Goal: Transaction & Acquisition: Book appointment/travel/reservation

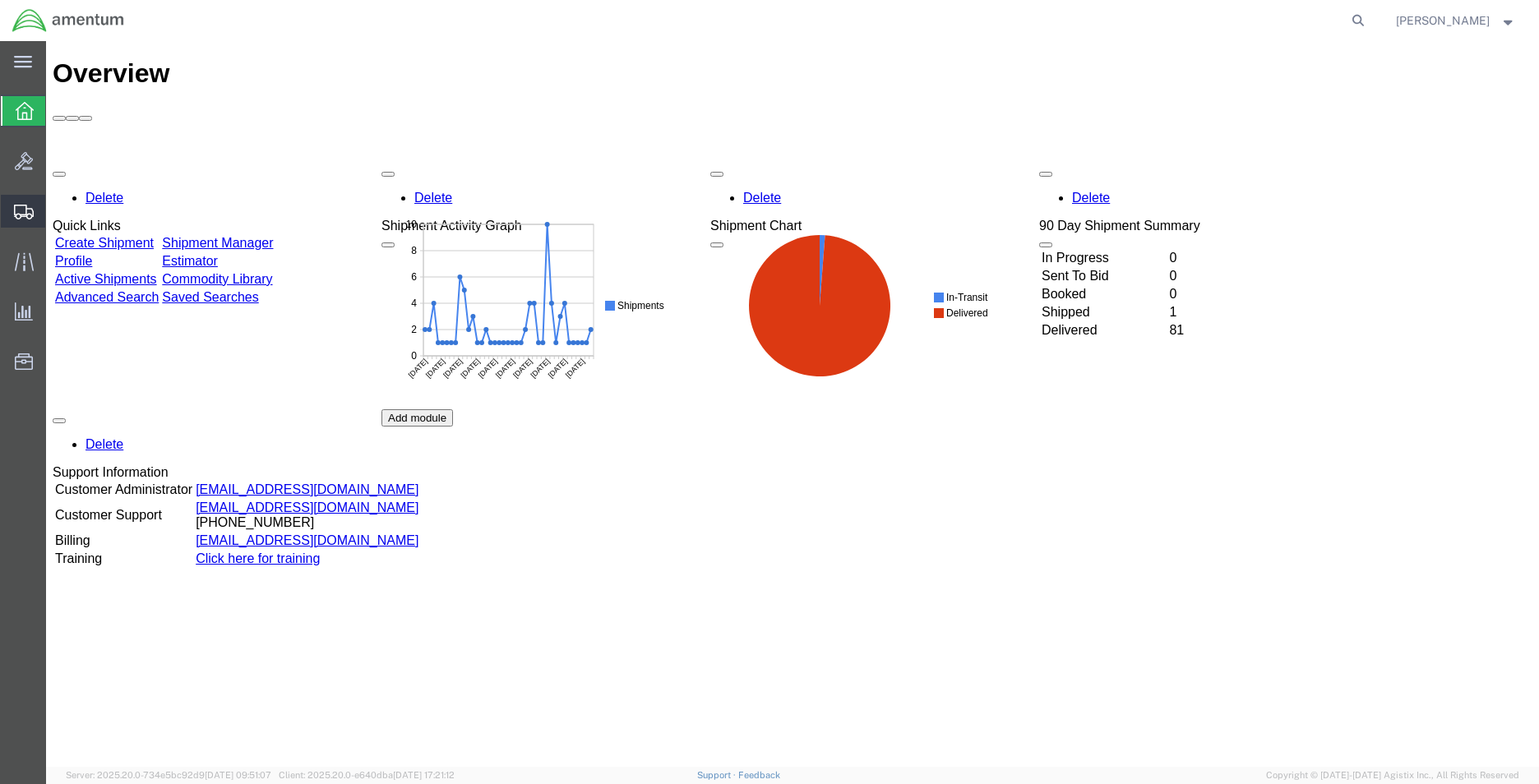
click at [19, 226] on div at bounding box center [24, 211] width 46 height 33
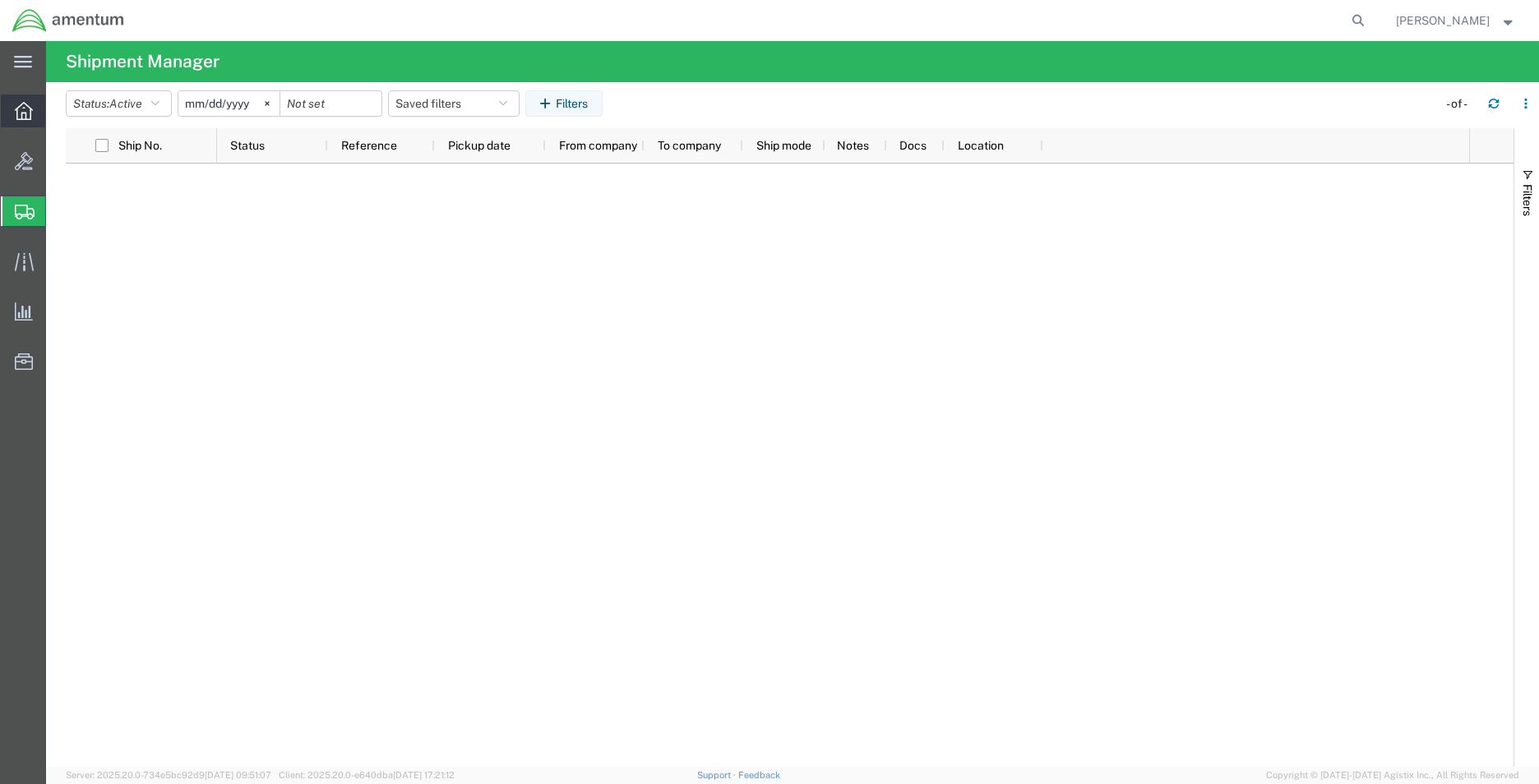
click at [22, 106] on icon at bounding box center [24, 111] width 18 height 18
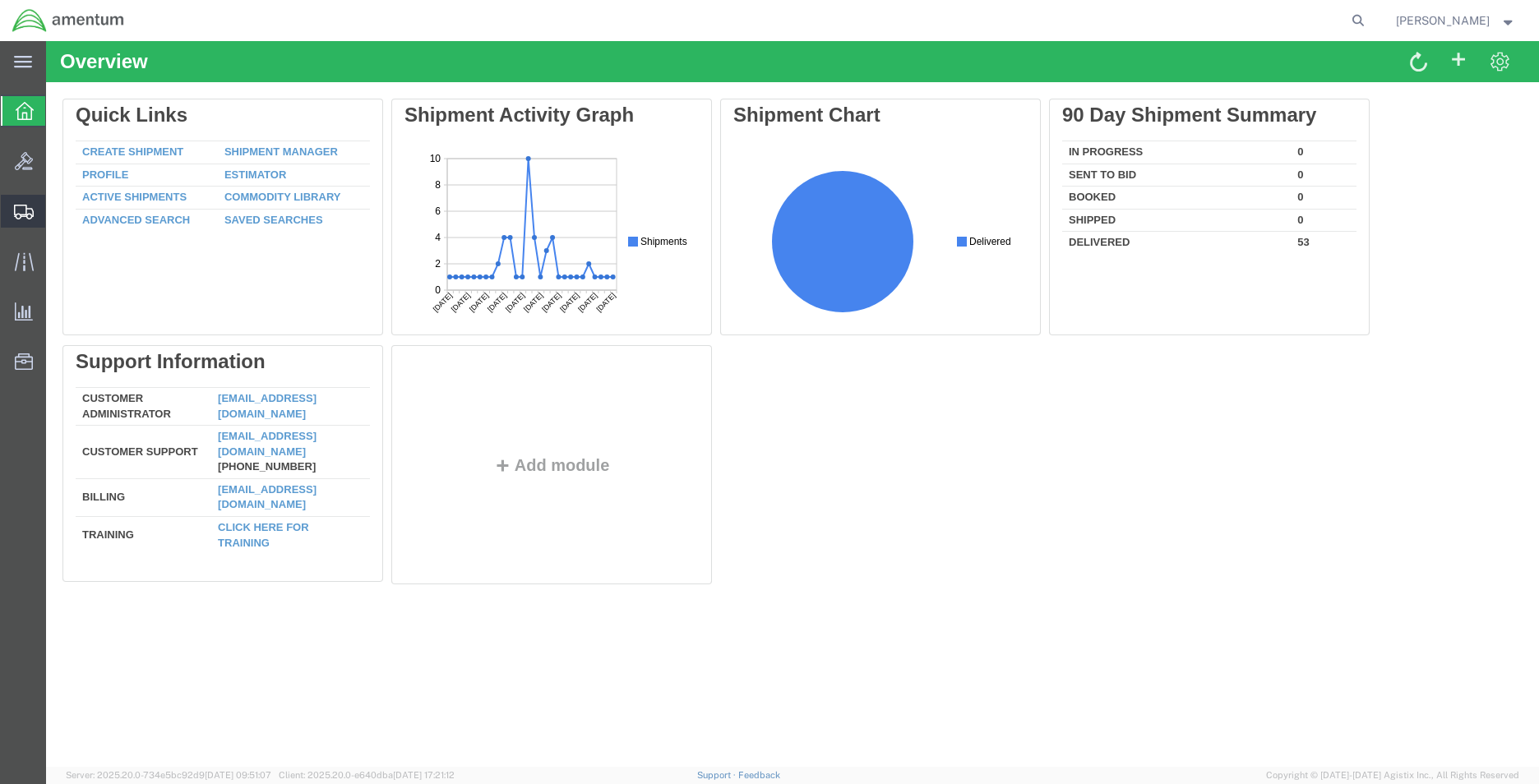
click at [32, 211] on icon at bounding box center [24, 212] width 19 height 15
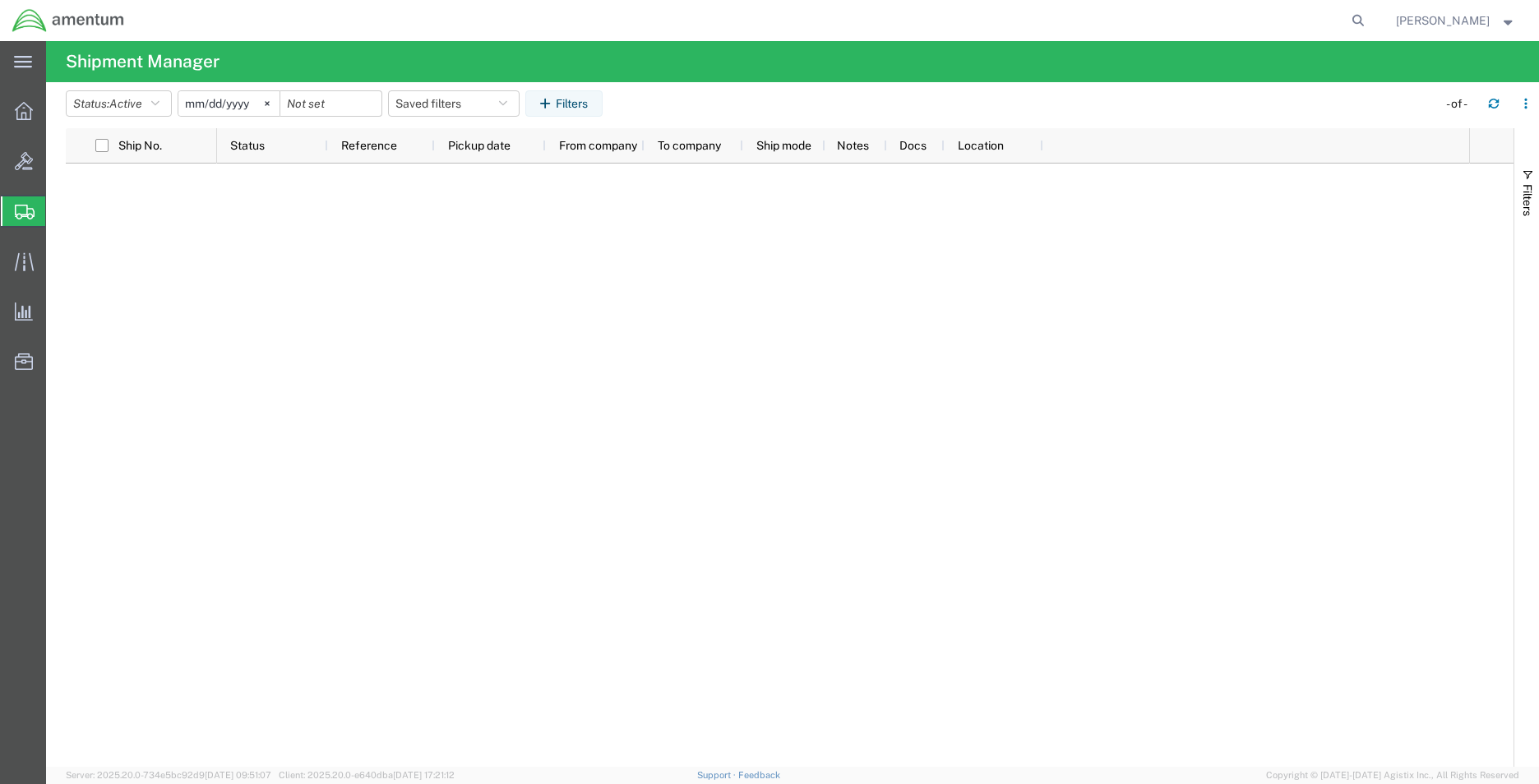
click at [31, 109] on icon at bounding box center [24, 111] width 18 height 18
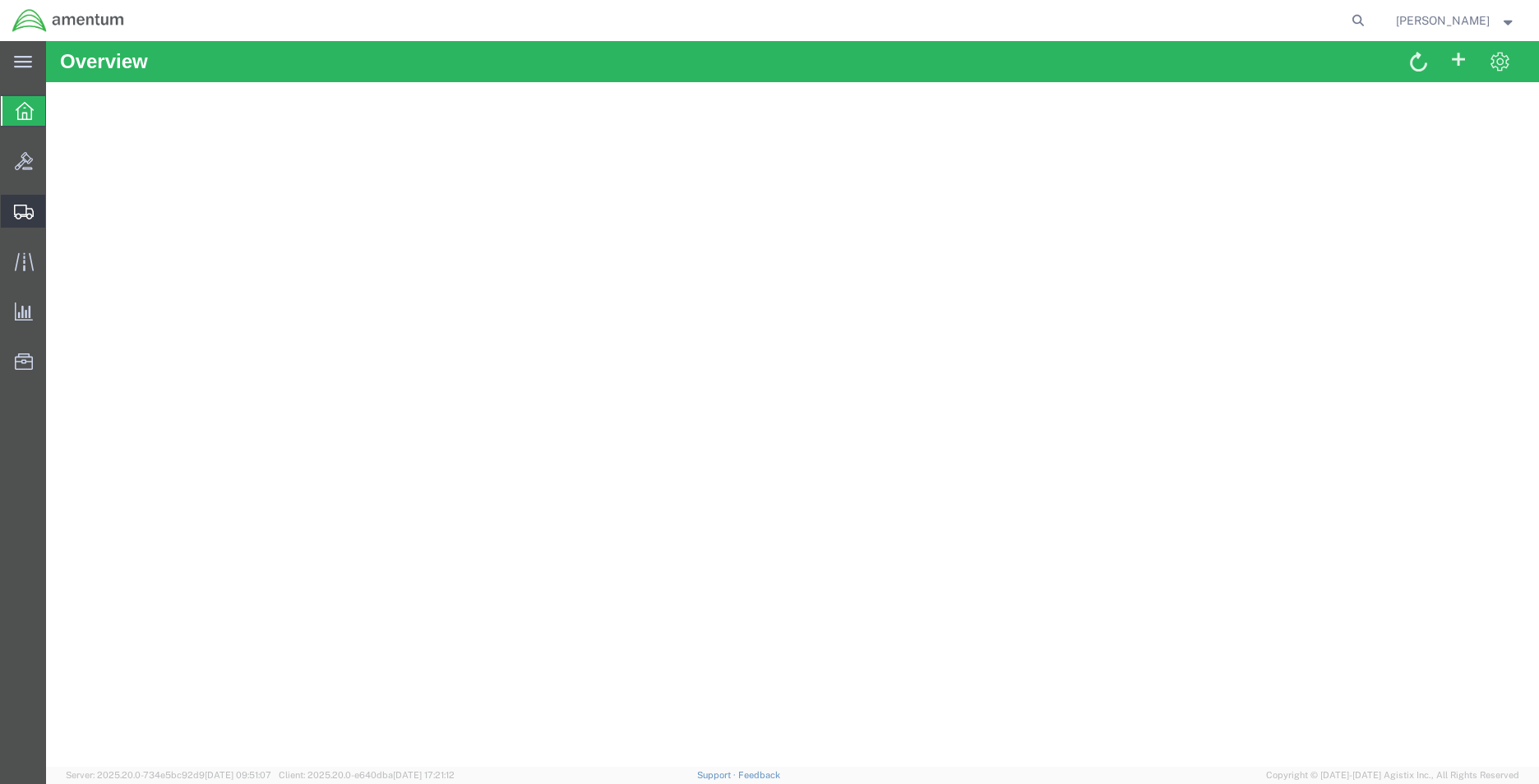
click at [19, 211] on icon at bounding box center [24, 212] width 19 height 15
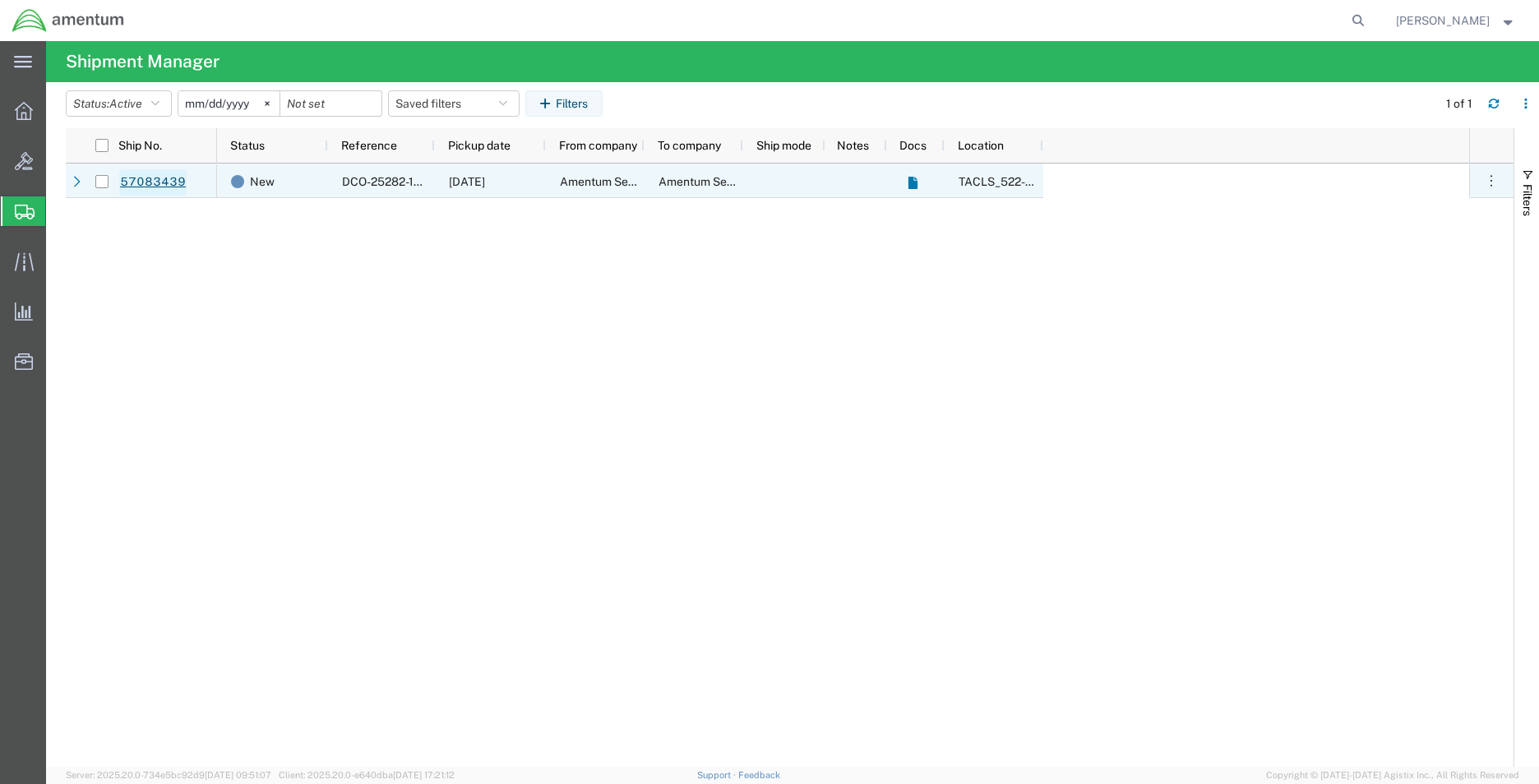
click at [172, 181] on link "57083439" at bounding box center [153, 182] width 68 height 26
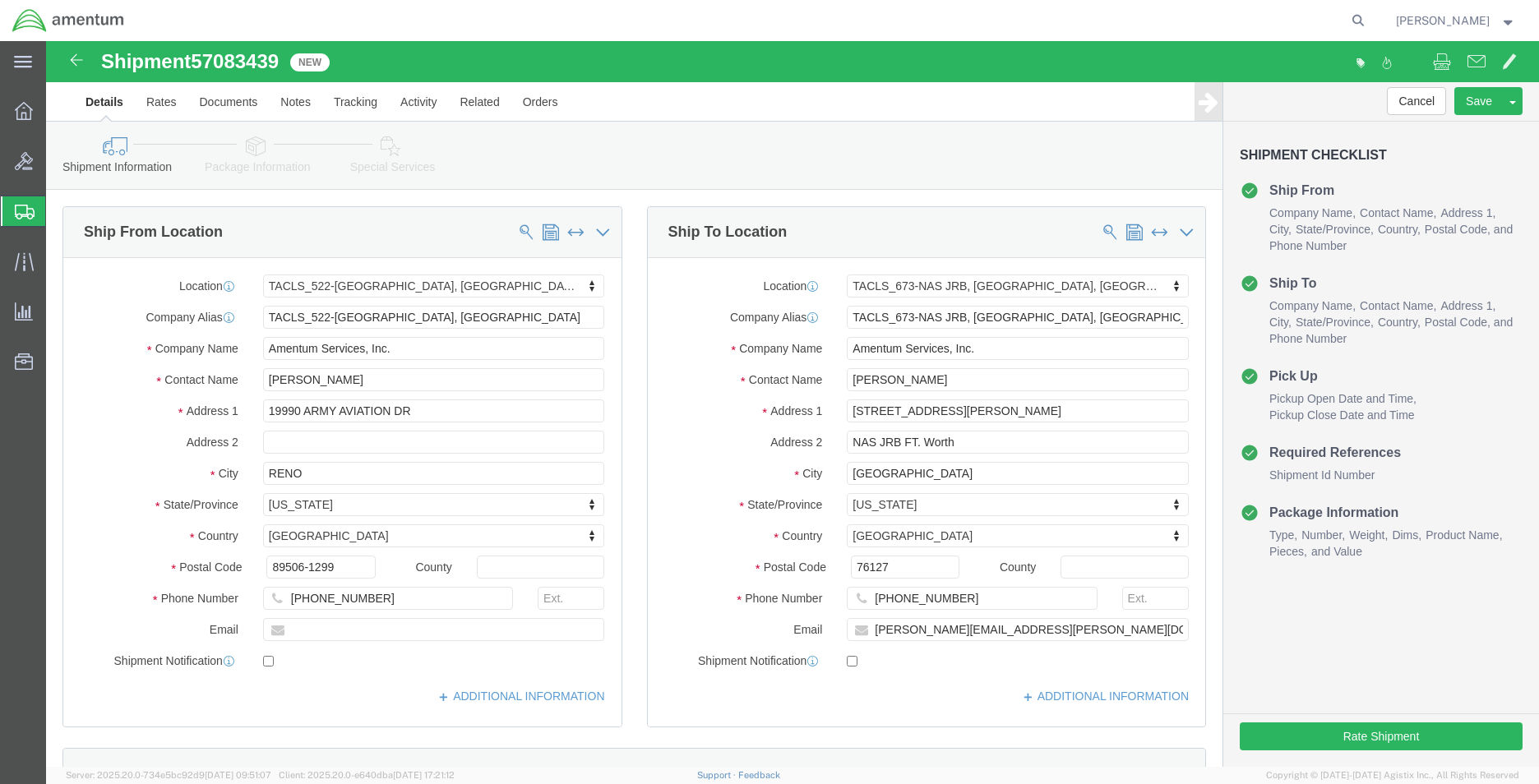
select select "42690"
select select "42735"
click button "Rate Shipment"
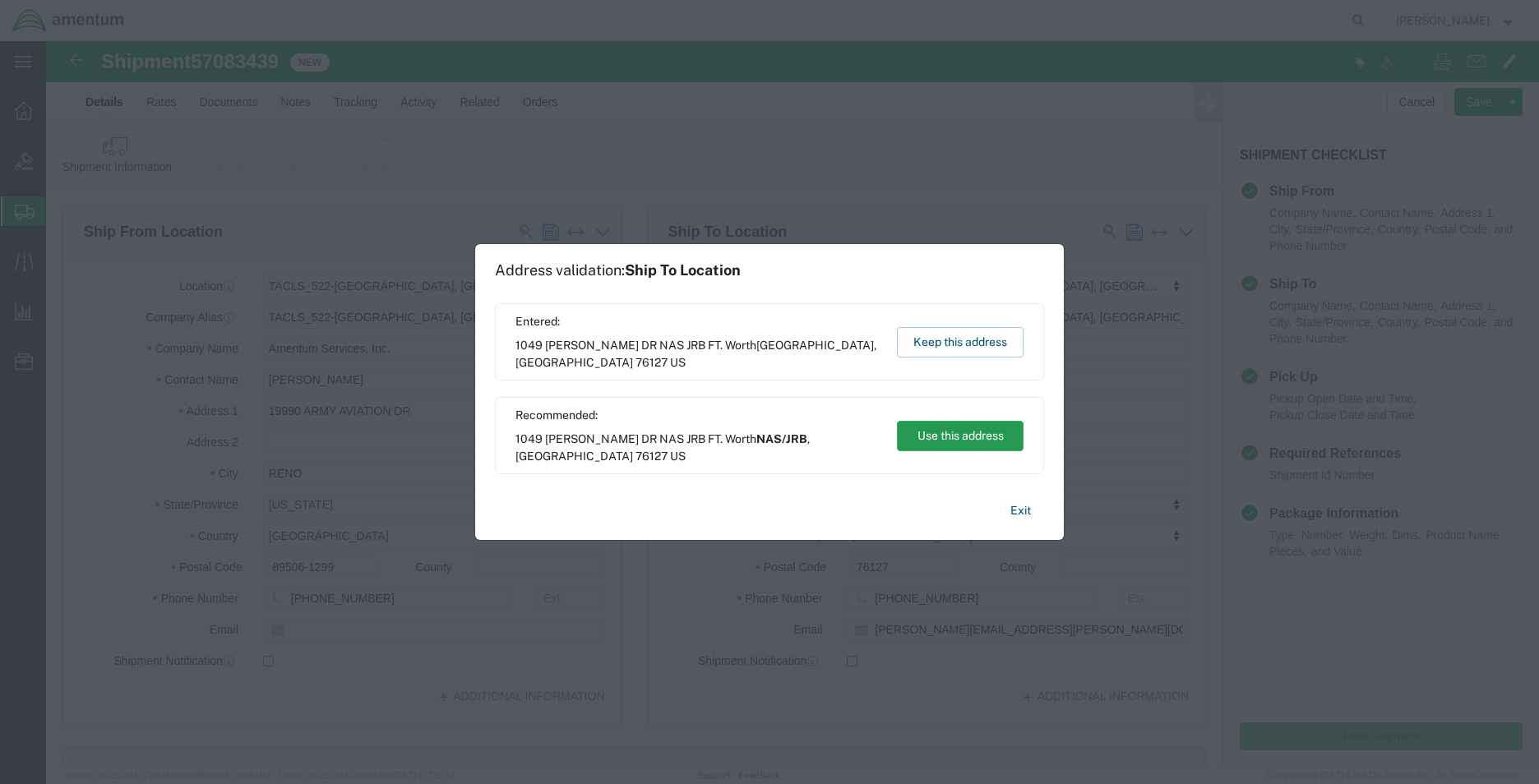
click at [966, 430] on button "Use this address" at bounding box center [960, 436] width 127 height 30
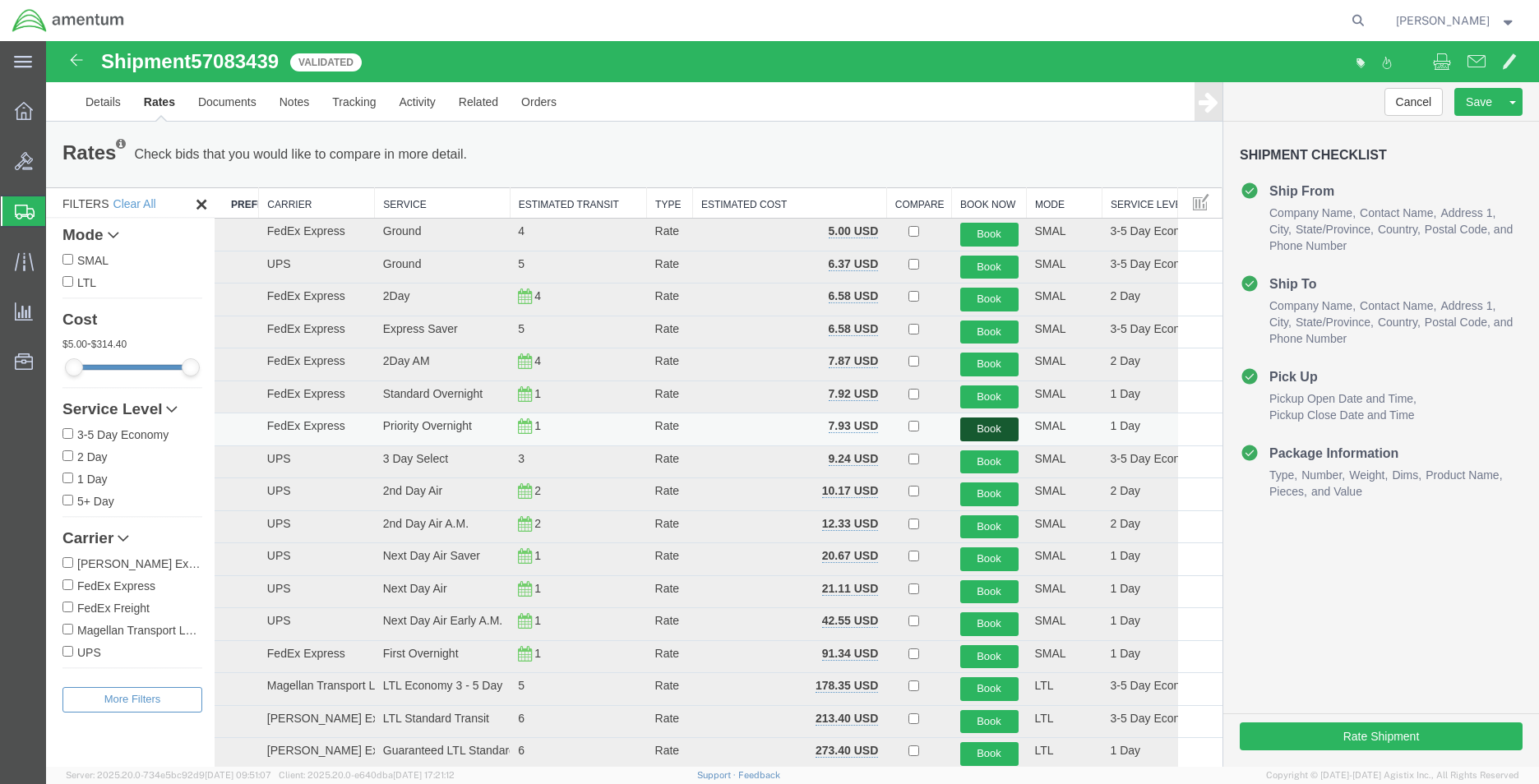
click at [985, 433] on button "Book" at bounding box center [989, 429] width 58 height 24
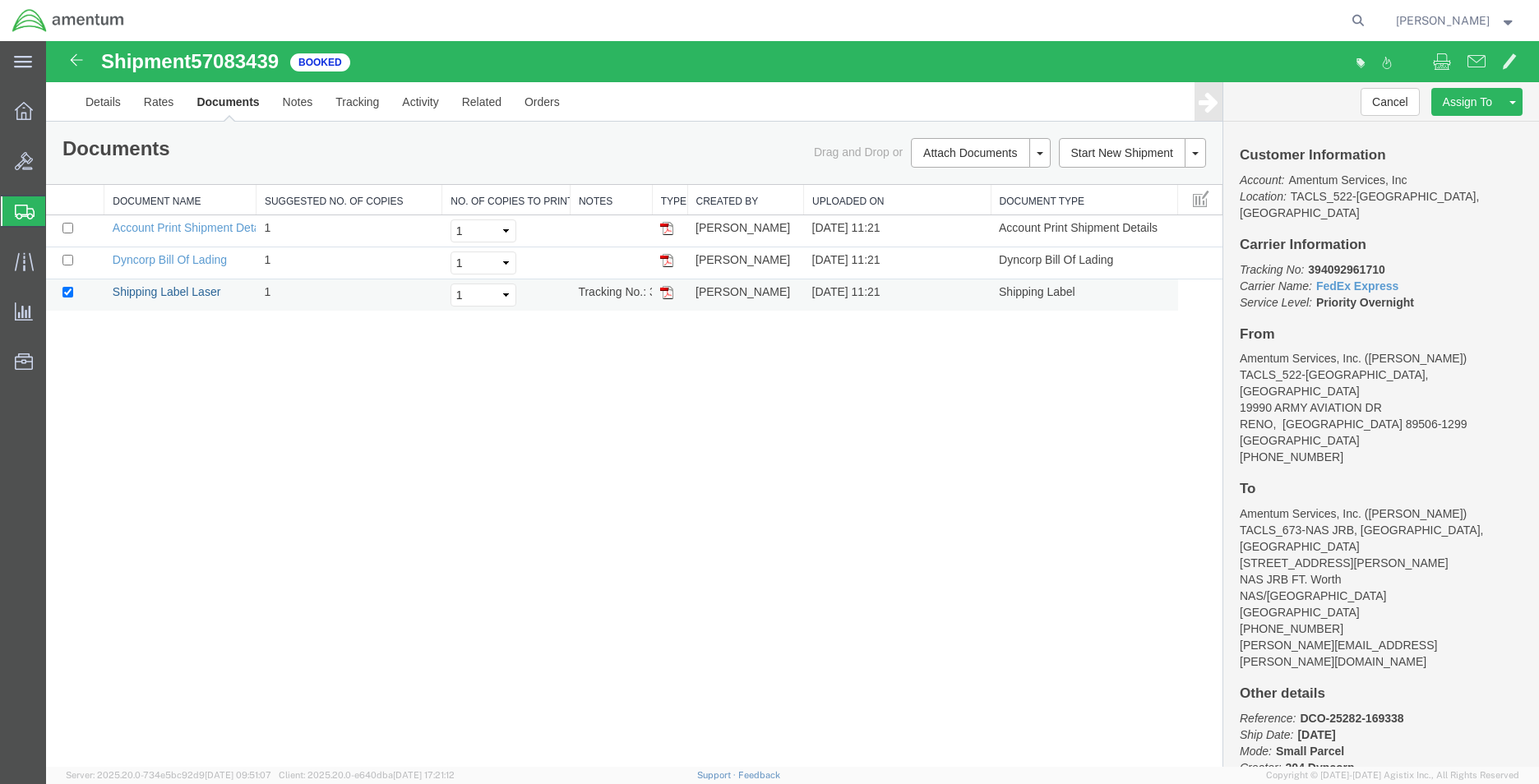
drag, startPoint x: 148, startPoint y: 294, endPoint x: 110, endPoint y: 295, distance: 38.0
click at [148, 294] on link "Shipping Label Laser" at bounding box center [166, 292] width 108 height 14
click at [22, 106] on icon at bounding box center [24, 111] width 18 height 18
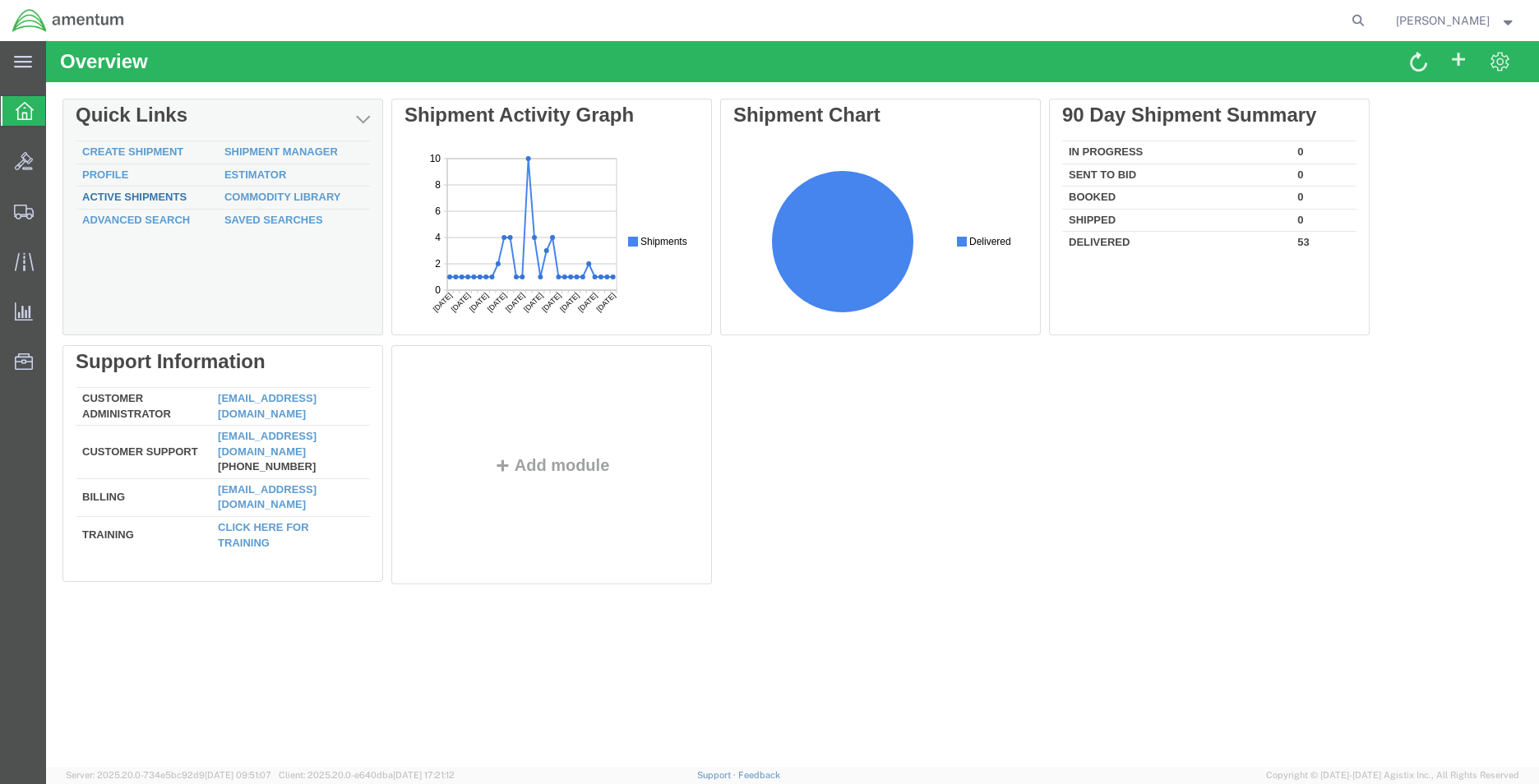
click at [172, 194] on link "Active Shipments" at bounding box center [134, 197] width 105 height 13
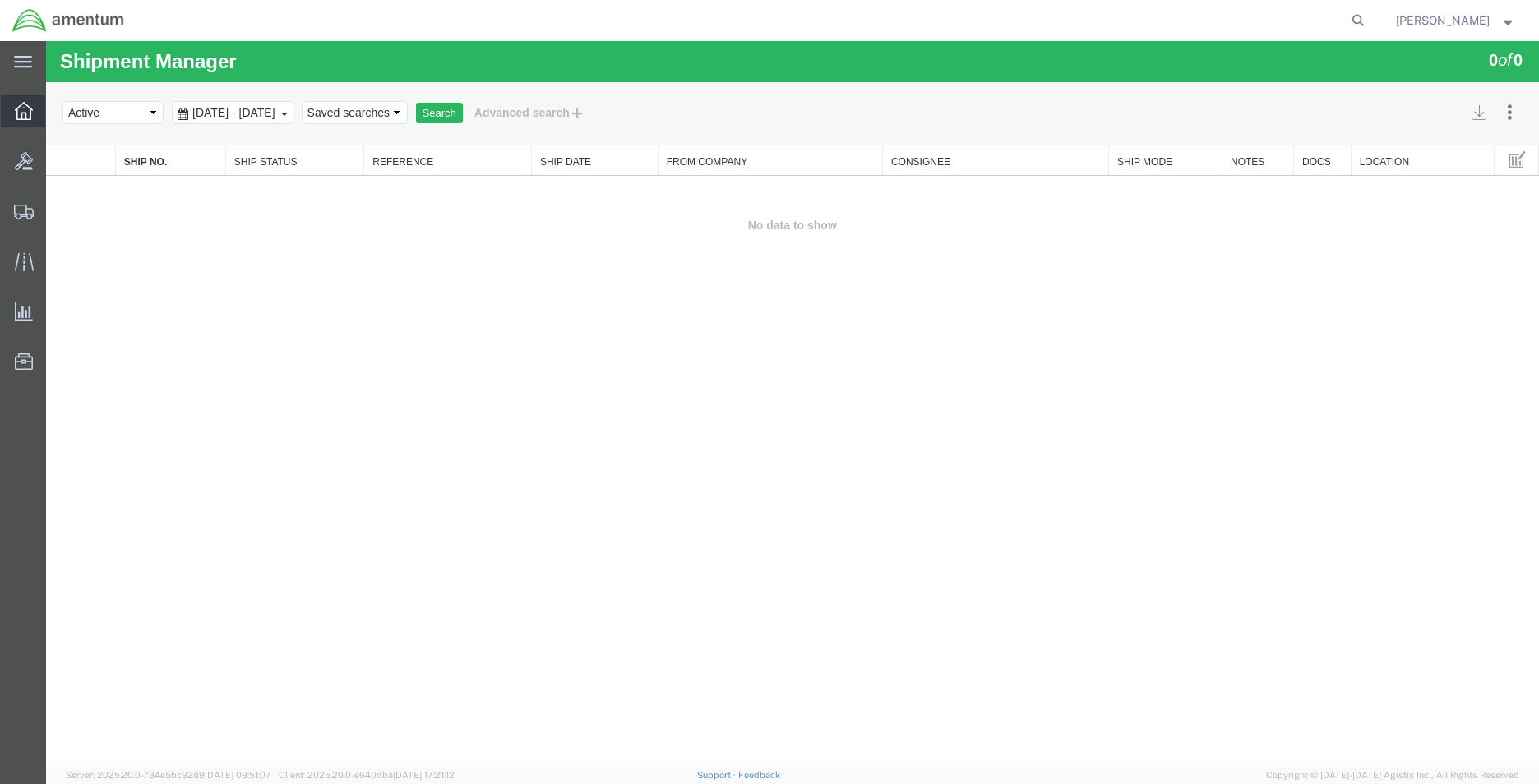
click at [25, 111] on icon at bounding box center [24, 111] width 18 height 18
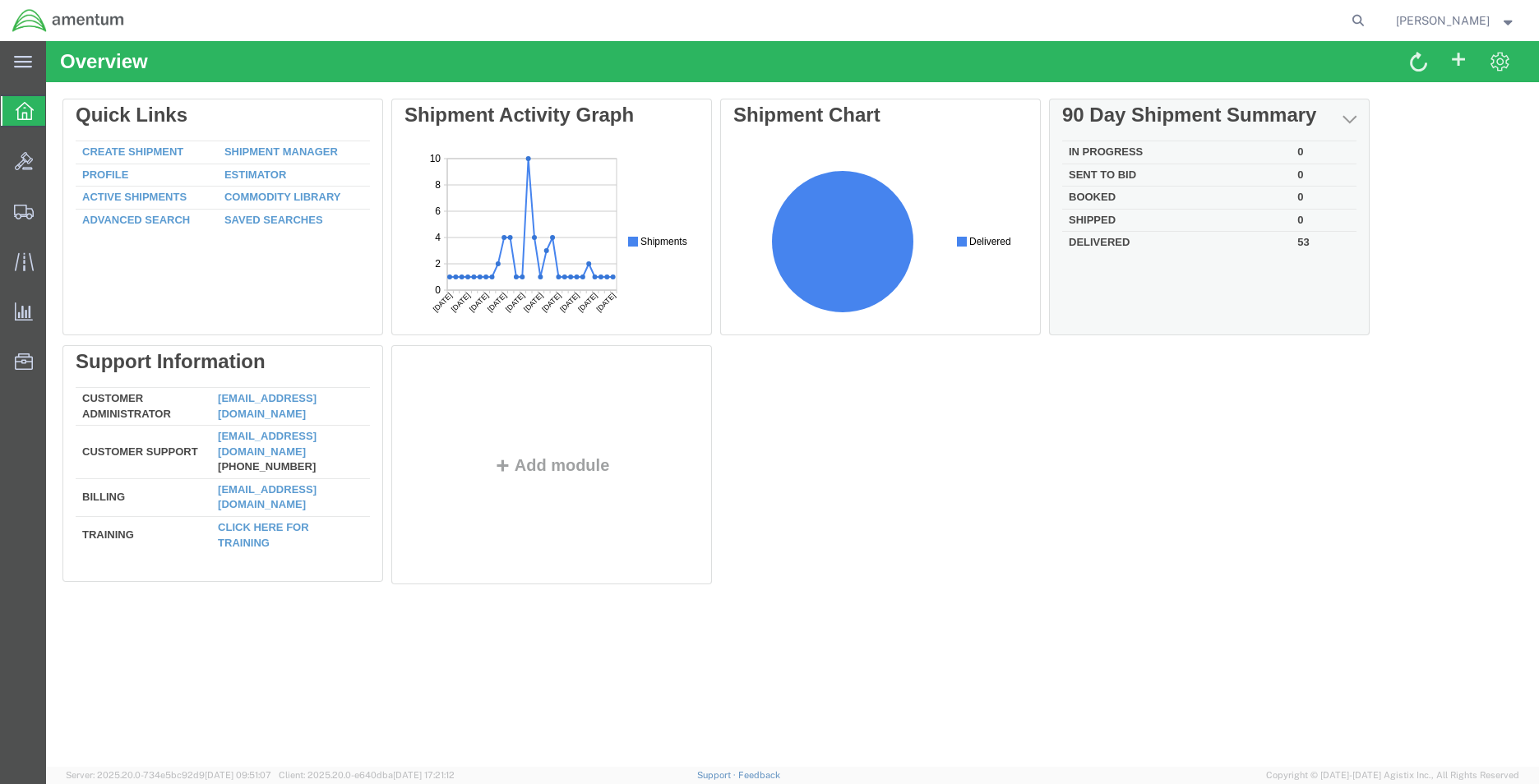
click at [1102, 192] on td "Booked" at bounding box center [1176, 198] width 228 height 23
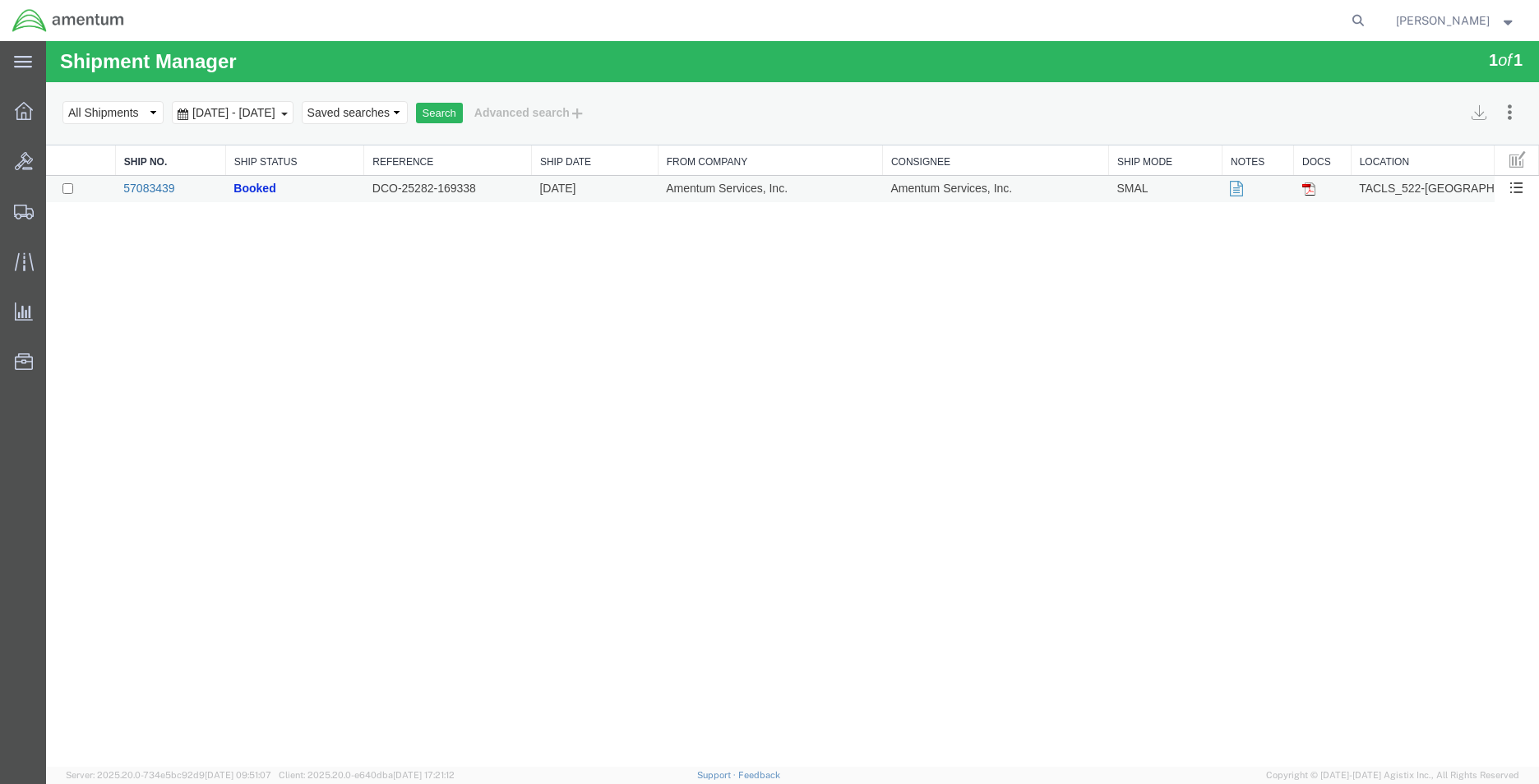
click at [147, 193] on link "57083439" at bounding box center [149, 188] width 51 height 14
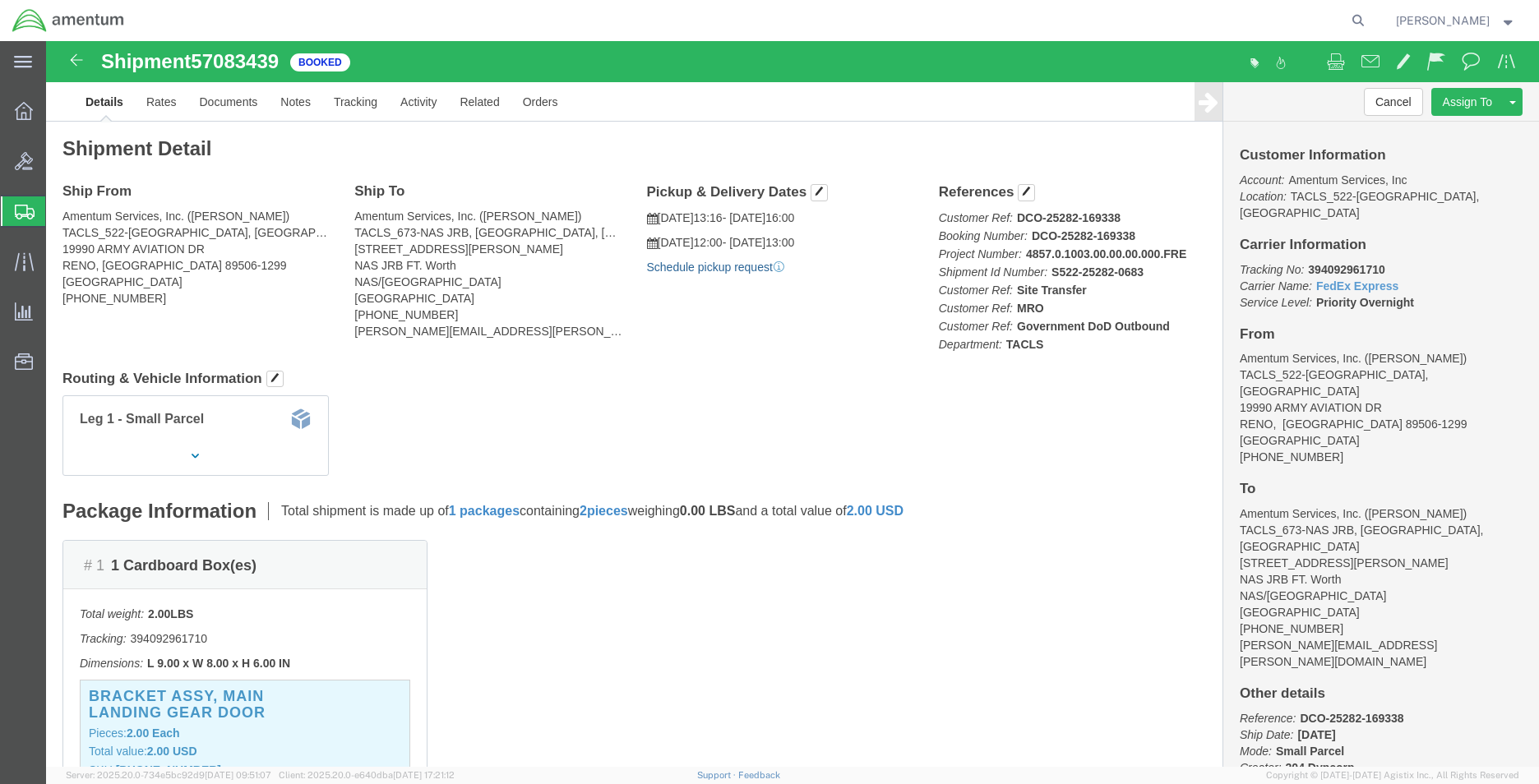
click link "Schedule pickup request"
